Goal: Transaction & Acquisition: Purchase product/service

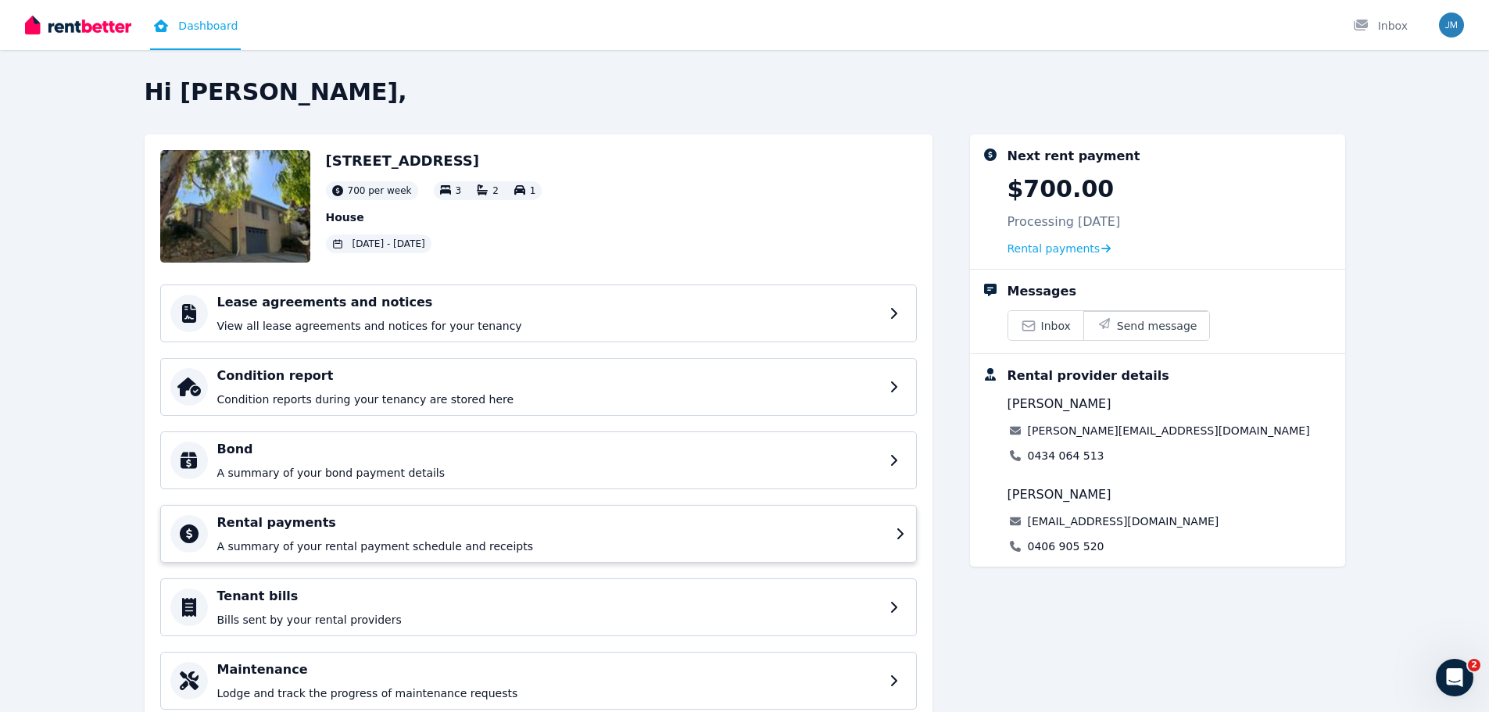
click at [443, 533] on div "Rental payments A summary of your rental payment schedule and receipts" at bounding box center [551, 533] width 669 height 41
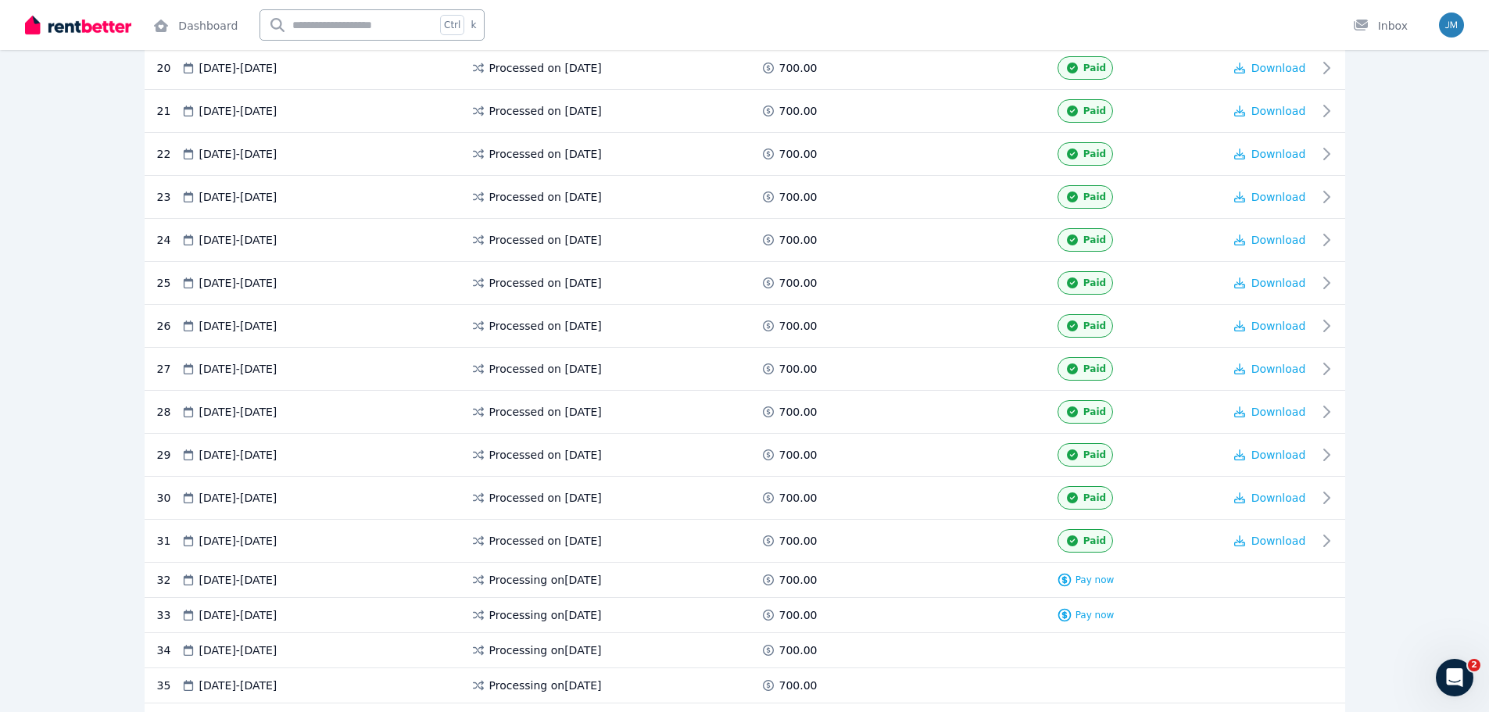
scroll to position [1563, 0]
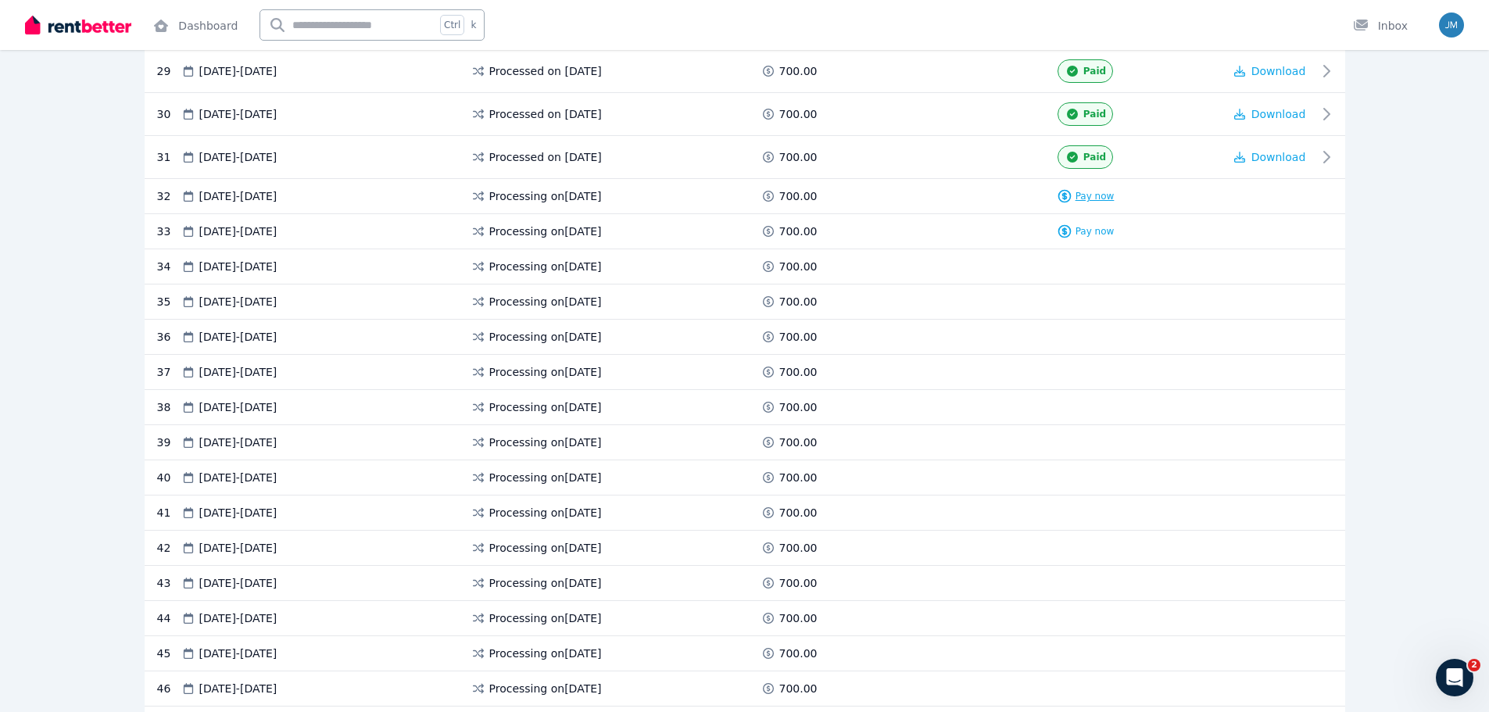
click at [1081, 191] on span "Pay now" at bounding box center [1094, 196] width 39 height 13
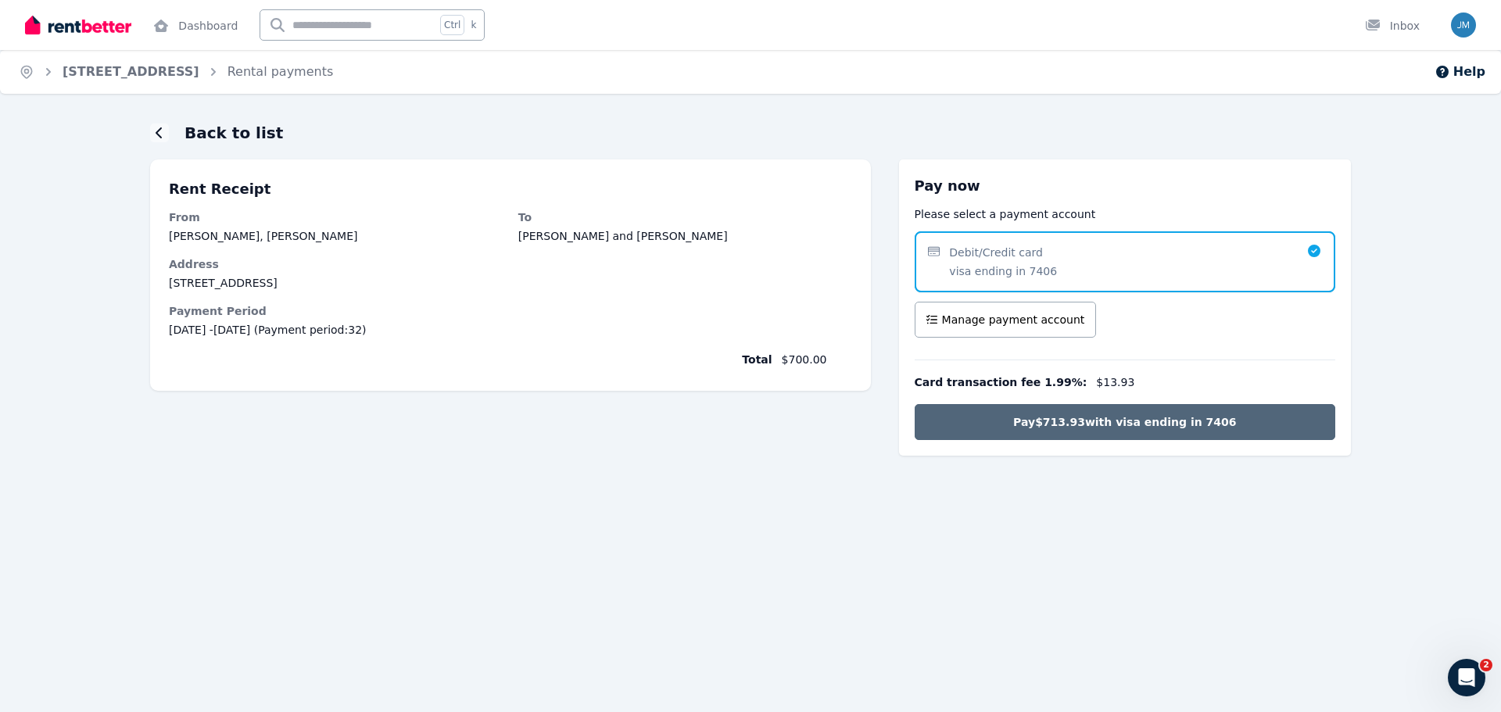
click at [1122, 419] on span "Pay $713.93 with visa ending in 7406" at bounding box center [1124, 422] width 223 height 16
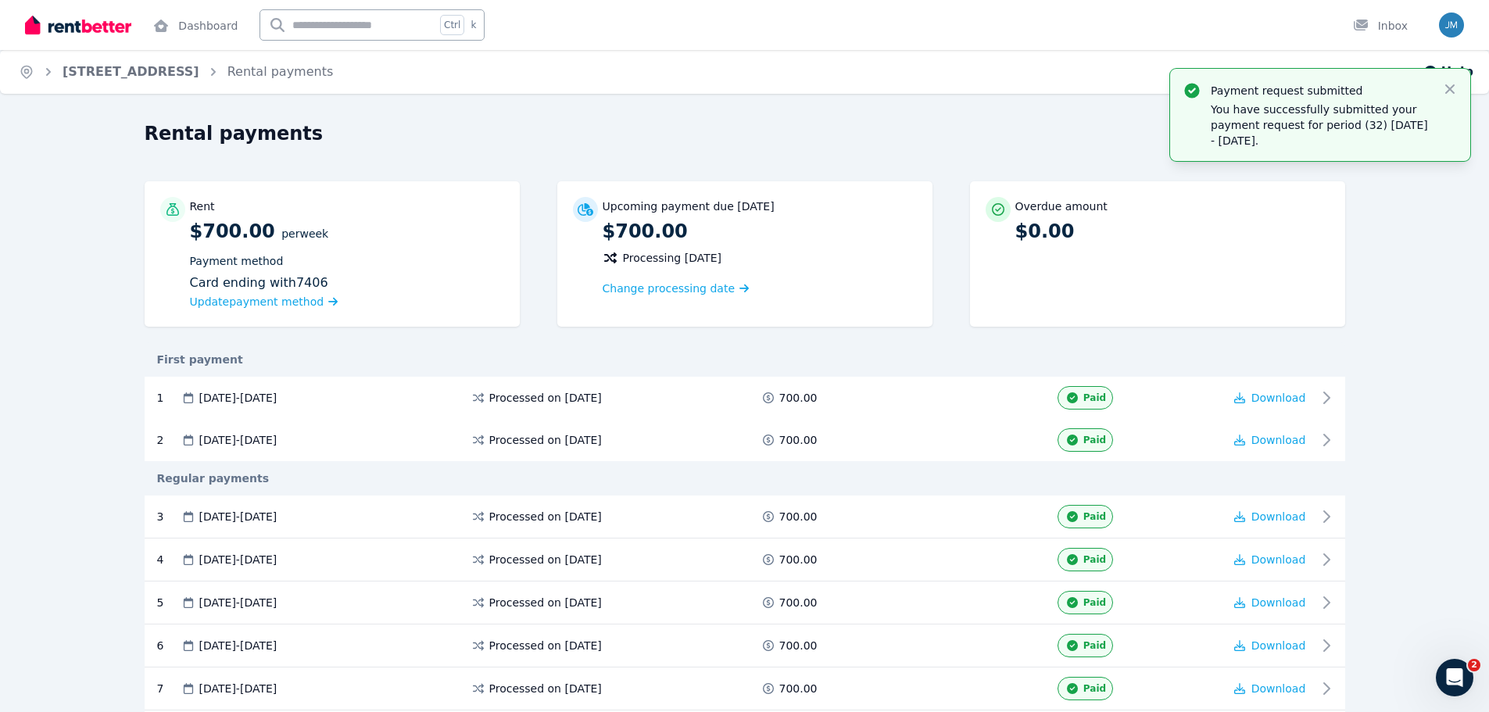
click at [1442, 13] on div "Open user menu" at bounding box center [1451, 25] width 25 height 25
click at [1464, 29] on div "Open main menu Dashboard Ctrl k Inbox Open user menu" at bounding box center [744, 25] width 1489 height 50
click at [1461, 25] on img "button" at bounding box center [1451, 25] width 25 height 25
click at [1357, 223] on span "Logout" at bounding box center [1389, 222] width 150 height 28
